Goal: Find specific page/section: Find specific page/section

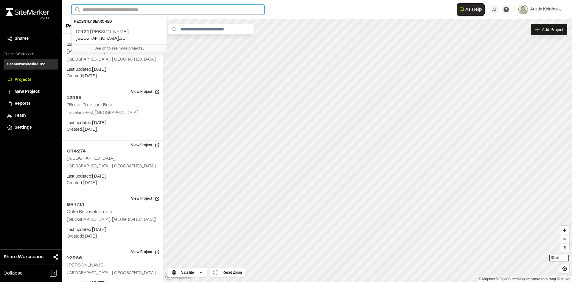
click at [154, 11] on input "Search" at bounding box center [168, 10] width 193 height 10
type input "*****"
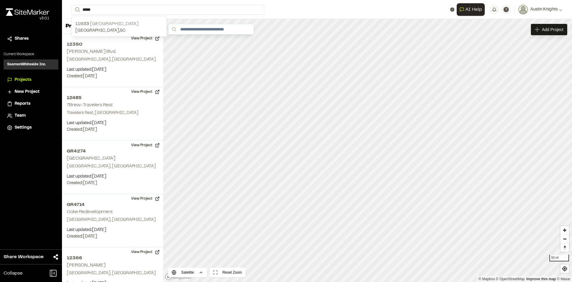
click at [144, 26] on p "[GEOGRAPHIC_DATA]" at bounding box center [119, 23] width 88 height 7
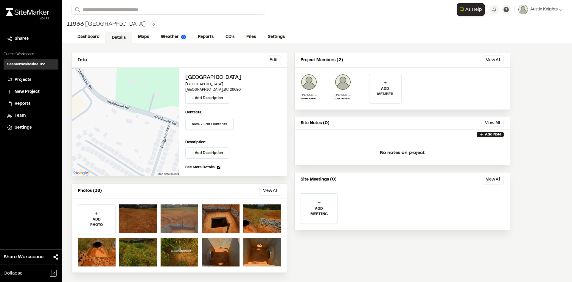
scroll to position [2, 0]
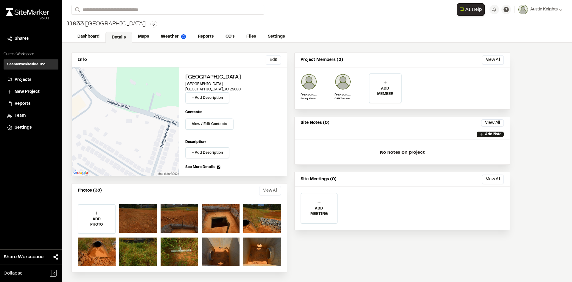
click at [264, 188] on button "View All" at bounding box center [270, 191] width 22 height 10
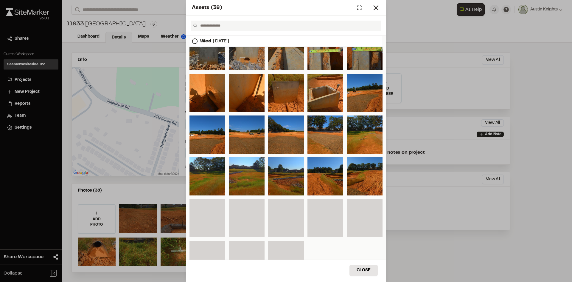
scroll to position [0, 0]
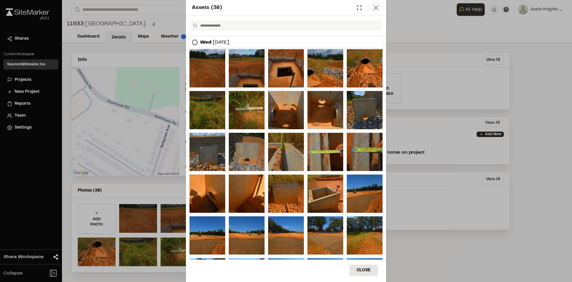
click at [373, 7] on icon at bounding box center [376, 8] width 8 height 8
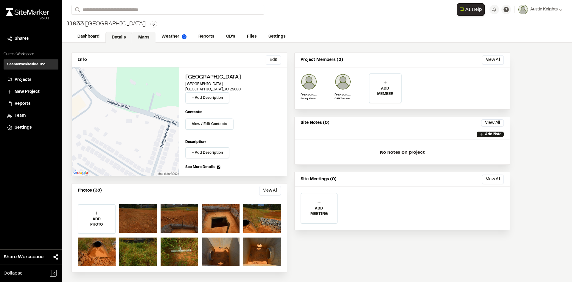
click at [153, 37] on link "Maps" at bounding box center [144, 37] width 24 height 11
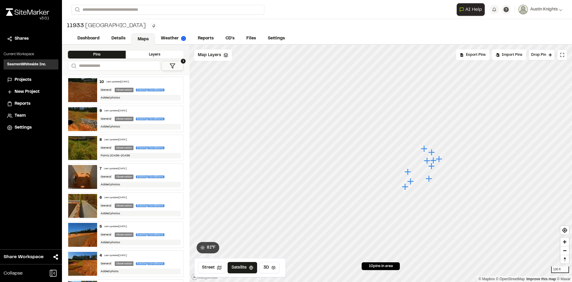
drag, startPoint x: 445, startPoint y: 160, endPoint x: 423, endPoint y: 158, distance: 21.8
click at [430, 158] on icon "Map marker" at bounding box center [434, 160] width 8 height 8
click at [434, 149] on icon "Map marker" at bounding box center [433, 148] width 8 height 8
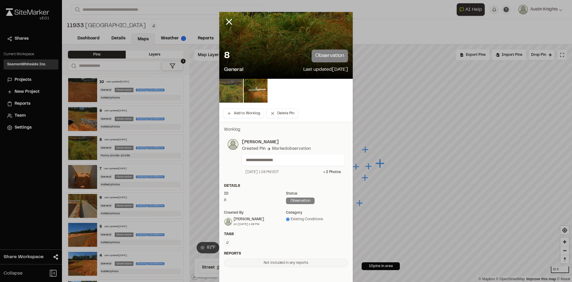
click at [232, 85] on img at bounding box center [231, 91] width 24 height 24
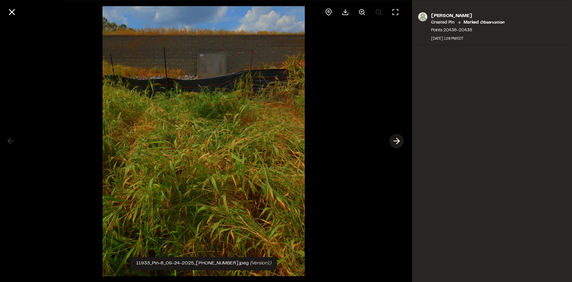
click at [400, 142] on icon at bounding box center [397, 141] width 10 height 10
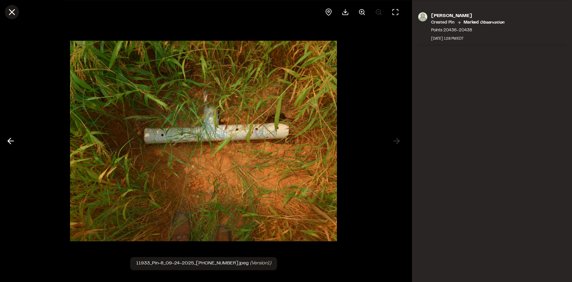
click at [17, 15] on button at bounding box center [12, 12] width 14 height 14
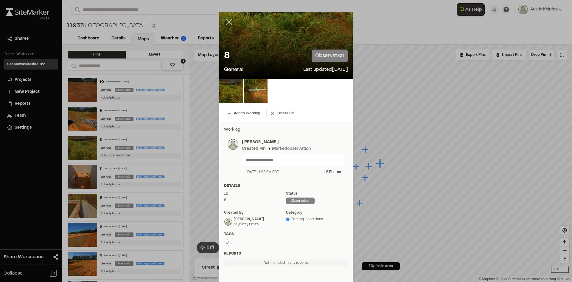
click at [230, 22] on icon at bounding box center [229, 22] width 10 height 10
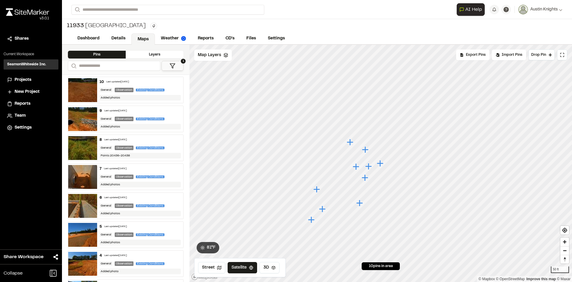
click at [371, 168] on icon "Map marker" at bounding box center [369, 166] width 8 height 8
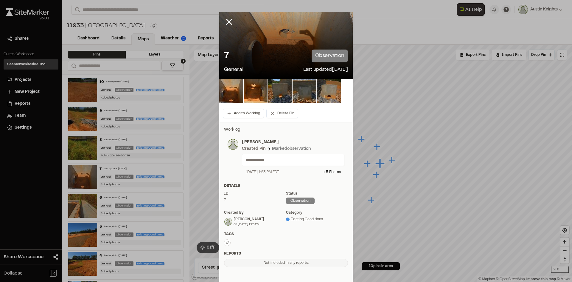
click at [229, 22] on icon at bounding box center [229, 22] width 10 height 10
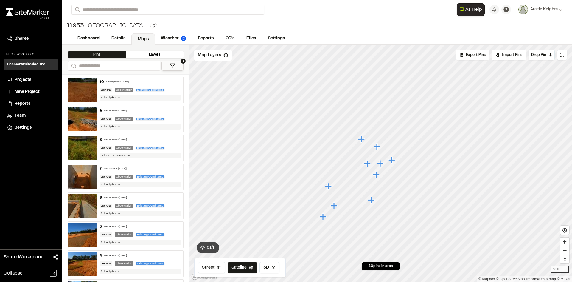
click at [378, 178] on icon "Map marker" at bounding box center [377, 175] width 8 height 8
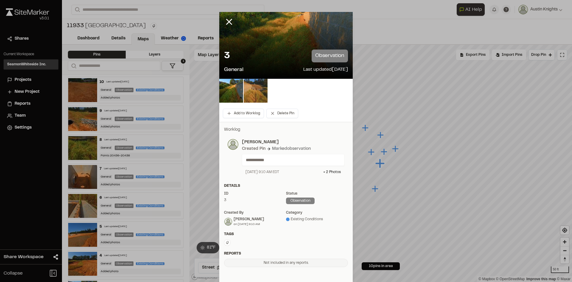
click at [261, 94] on img at bounding box center [256, 91] width 24 height 24
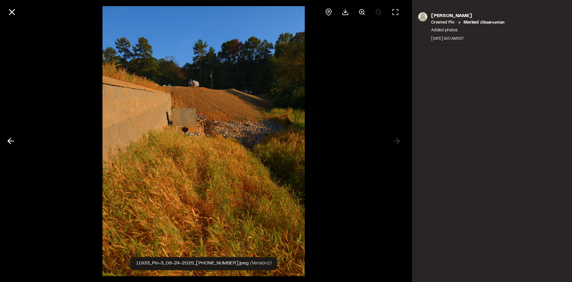
click at [394, 141] on div at bounding box center [203, 141] width 407 height 282
click at [13, 10] on icon at bounding box center [12, 12] width 10 height 10
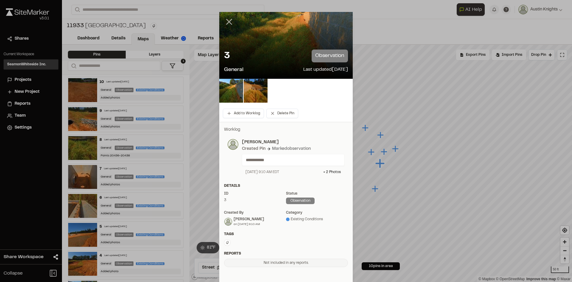
click at [230, 20] on icon at bounding box center [229, 22] width 10 height 10
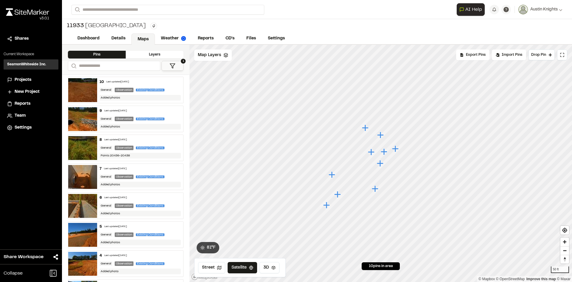
click at [375, 190] on icon "Map marker" at bounding box center [375, 188] width 7 height 7
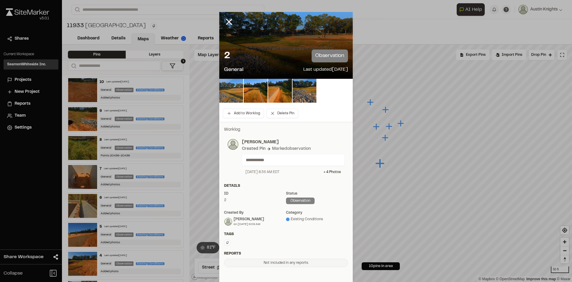
click at [235, 92] on img at bounding box center [231, 91] width 24 height 24
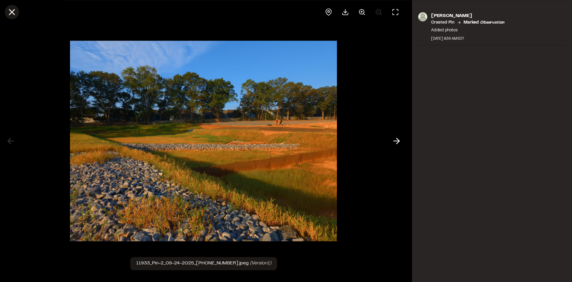
click at [11, 8] on icon at bounding box center [12, 12] width 10 height 10
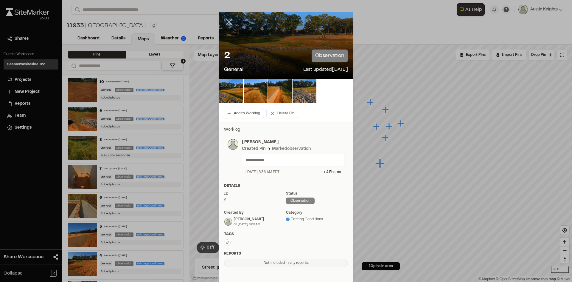
click at [229, 26] on icon at bounding box center [229, 22] width 10 height 10
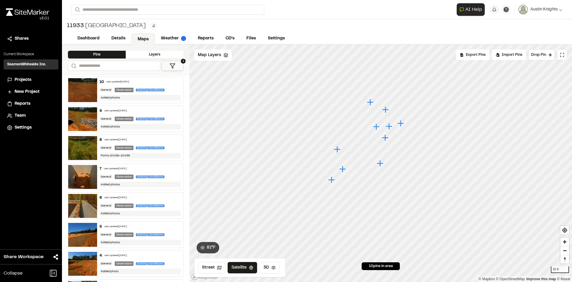
click at [403, 127] on icon "Map marker" at bounding box center [402, 124] width 8 height 8
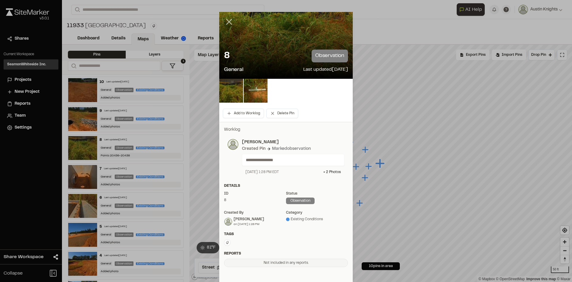
click at [226, 19] on icon at bounding box center [229, 22] width 10 height 10
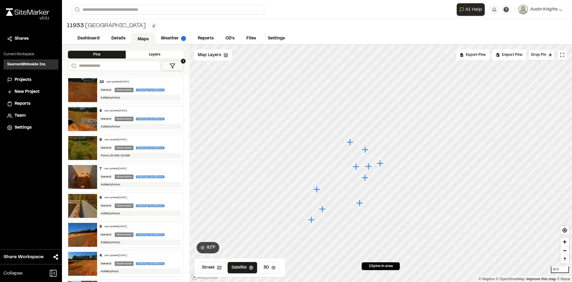
click at [368, 167] on icon "Map marker" at bounding box center [368, 166] width 7 height 7
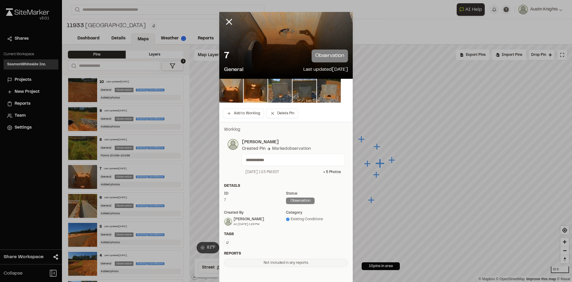
click at [278, 89] on img at bounding box center [280, 91] width 24 height 24
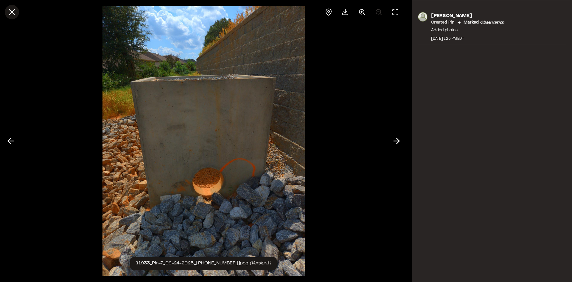
click at [13, 13] on line at bounding box center [12, 12] width 5 height 5
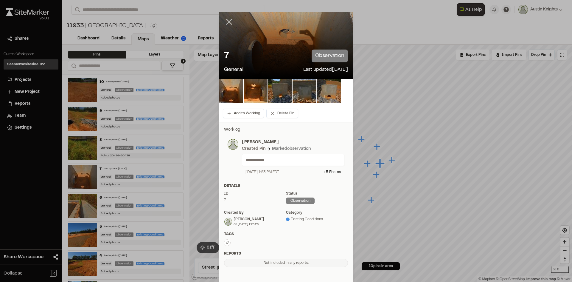
click at [226, 25] on icon at bounding box center [229, 22] width 10 height 10
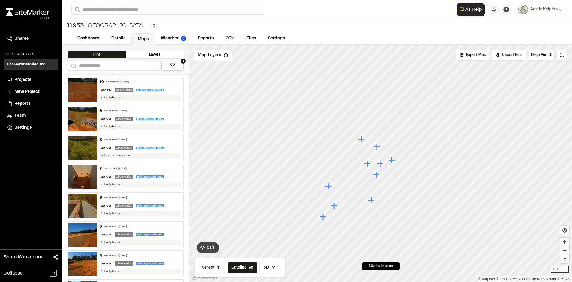
click at [331, 184] on icon "Map marker" at bounding box center [329, 186] width 8 height 8
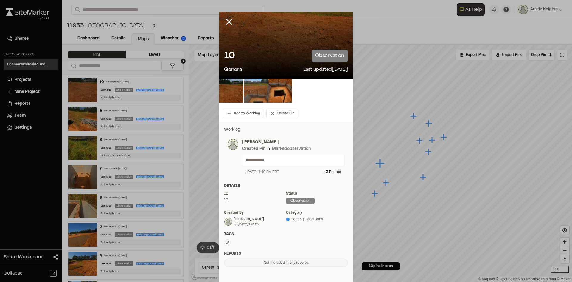
click at [255, 91] on img at bounding box center [256, 91] width 24 height 24
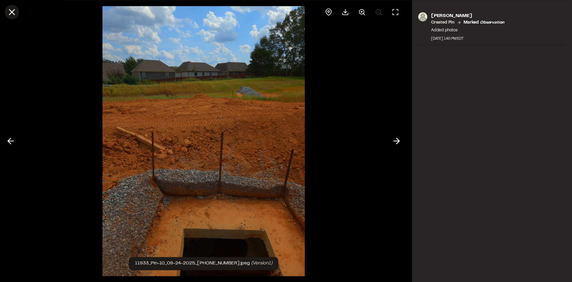
click at [10, 12] on icon at bounding box center [12, 12] width 10 height 10
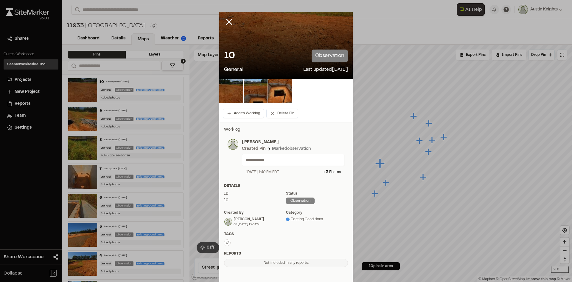
click at [229, 22] on icon at bounding box center [229, 22] width 10 height 10
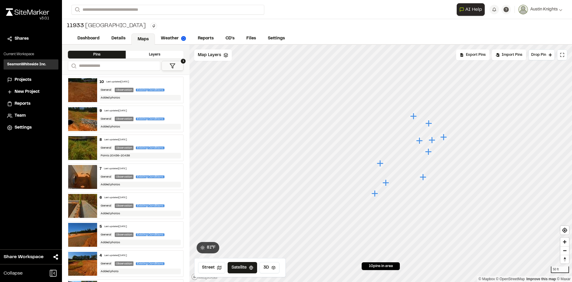
click at [388, 182] on icon "Map marker" at bounding box center [386, 182] width 7 height 7
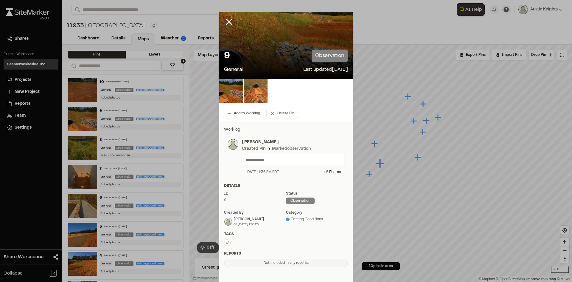
click at [257, 93] on img at bounding box center [256, 91] width 24 height 24
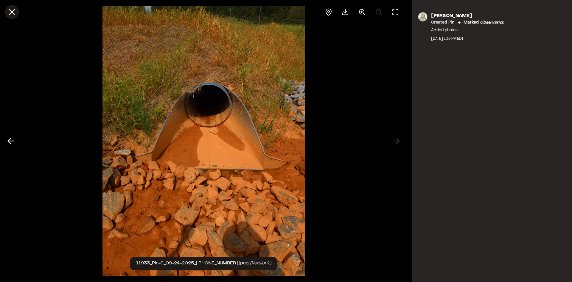
click at [14, 13] on icon at bounding box center [12, 12] width 10 height 10
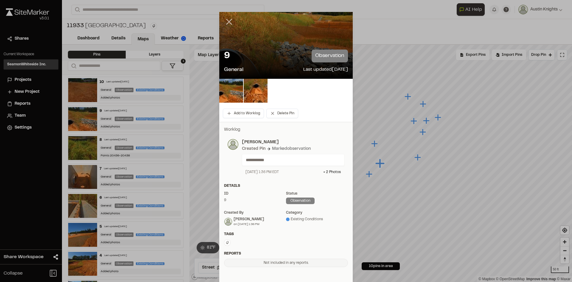
click at [224, 24] on icon at bounding box center [229, 22] width 10 height 10
